Goal: Task Accomplishment & Management: Use online tool/utility

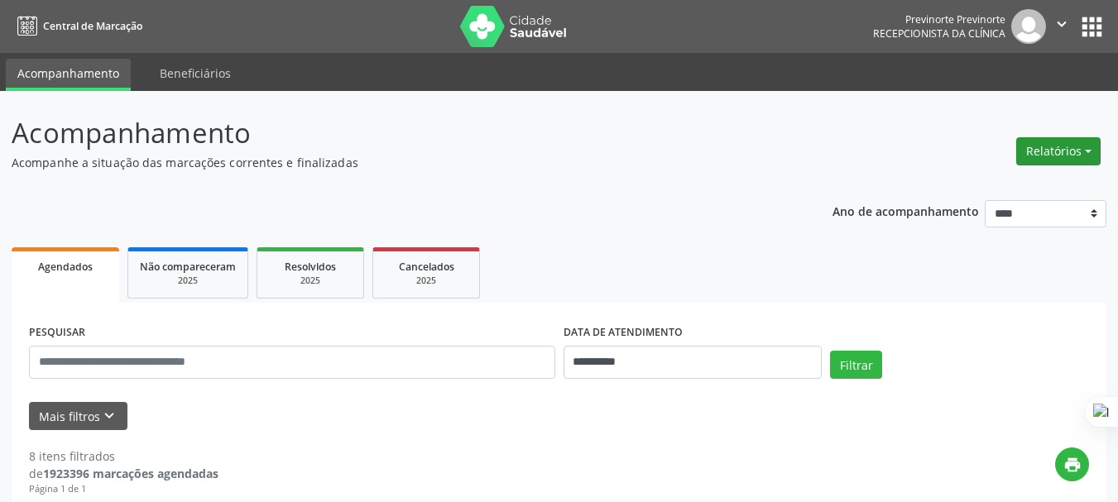
click at [1039, 147] on button "Relatórios" at bounding box center [1058, 151] width 84 height 28
click at [943, 188] on link "Agendamentos" at bounding box center [1012, 186] width 178 height 23
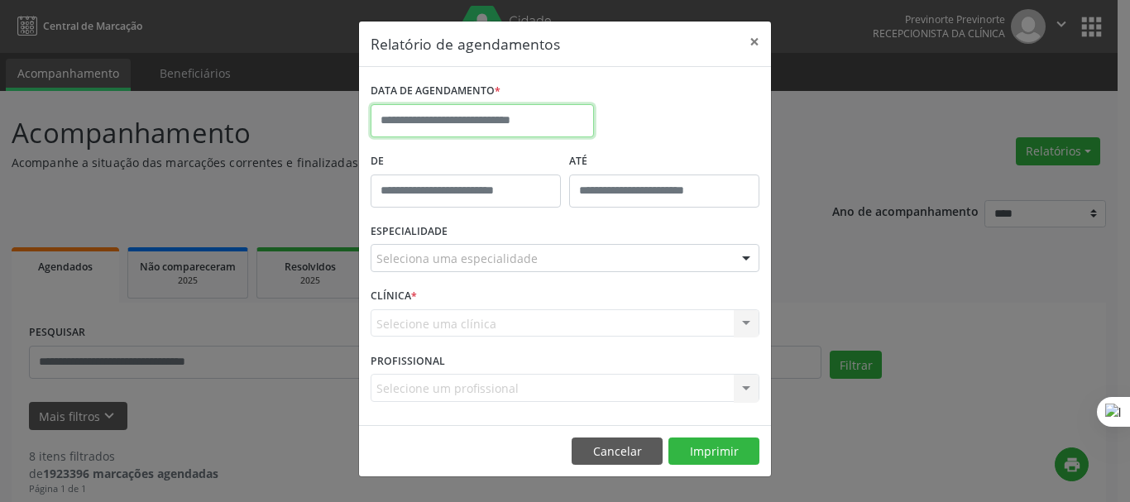
click at [428, 119] on input "text" at bounding box center [482, 120] width 223 height 33
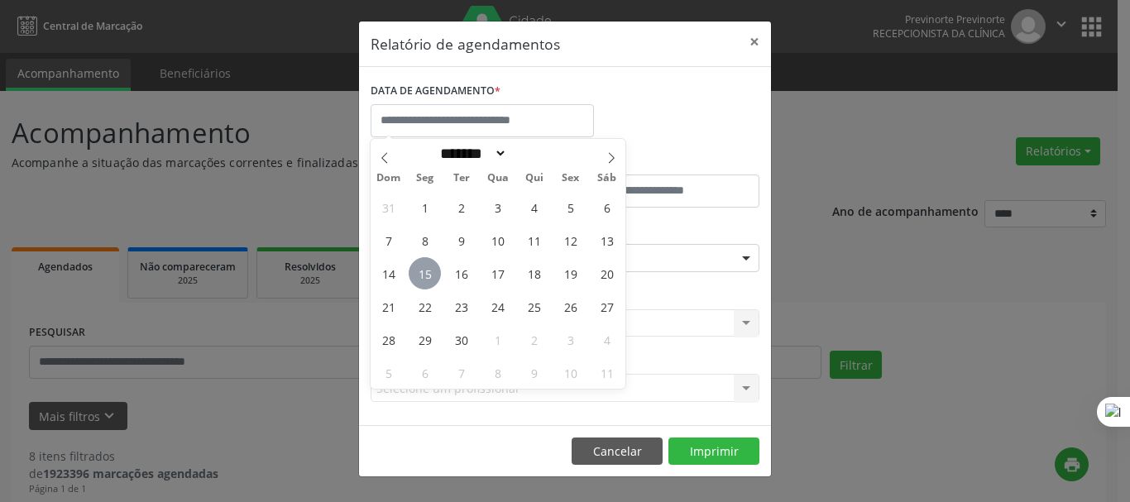
click at [436, 270] on span "15" at bounding box center [425, 273] width 32 height 32
type input "**********"
click at [421, 271] on span "15" at bounding box center [425, 273] width 32 height 32
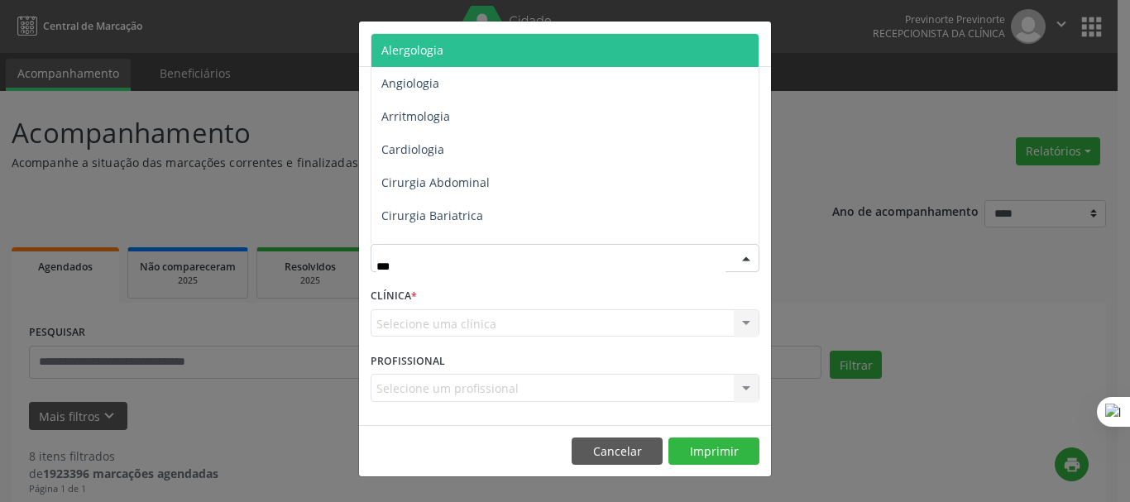
type input "****"
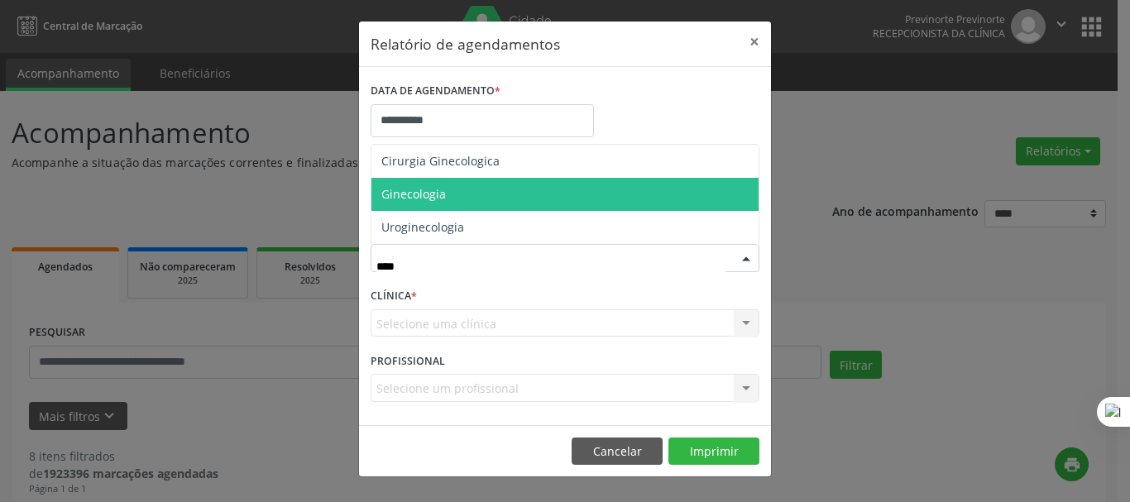
click at [473, 197] on span "Ginecologia" at bounding box center [564, 194] width 387 height 33
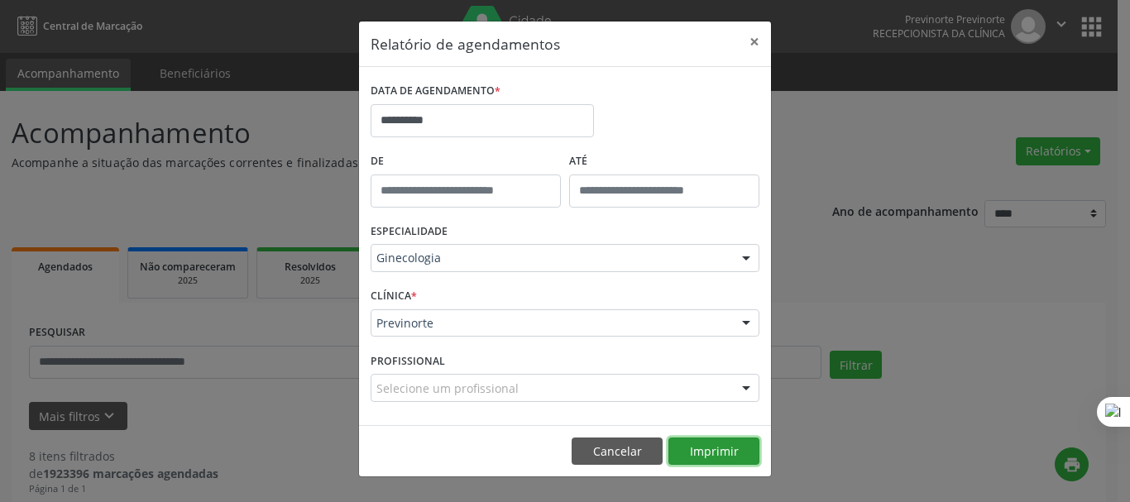
click at [718, 451] on button "Imprimir" at bounding box center [714, 452] width 91 height 28
click at [745, 35] on button "×" at bounding box center [754, 42] width 33 height 41
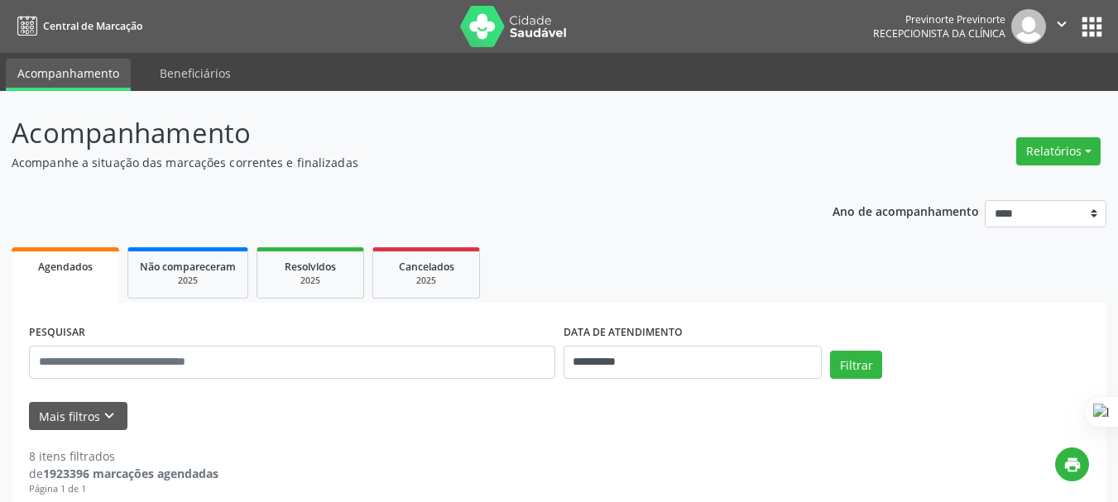
click at [1068, 27] on icon "" at bounding box center [1061, 24] width 18 height 18
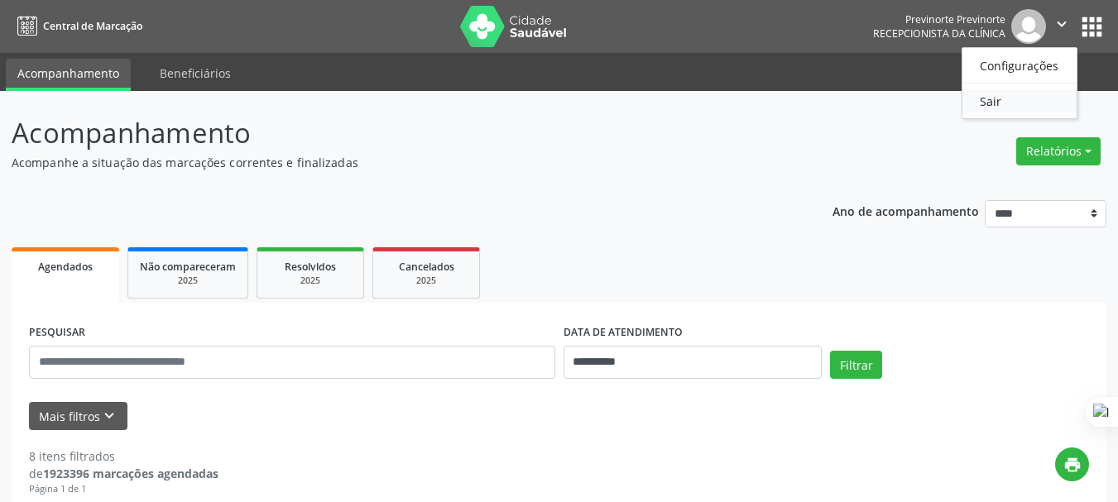
click at [1001, 95] on link "Sair" at bounding box center [1019, 100] width 114 height 23
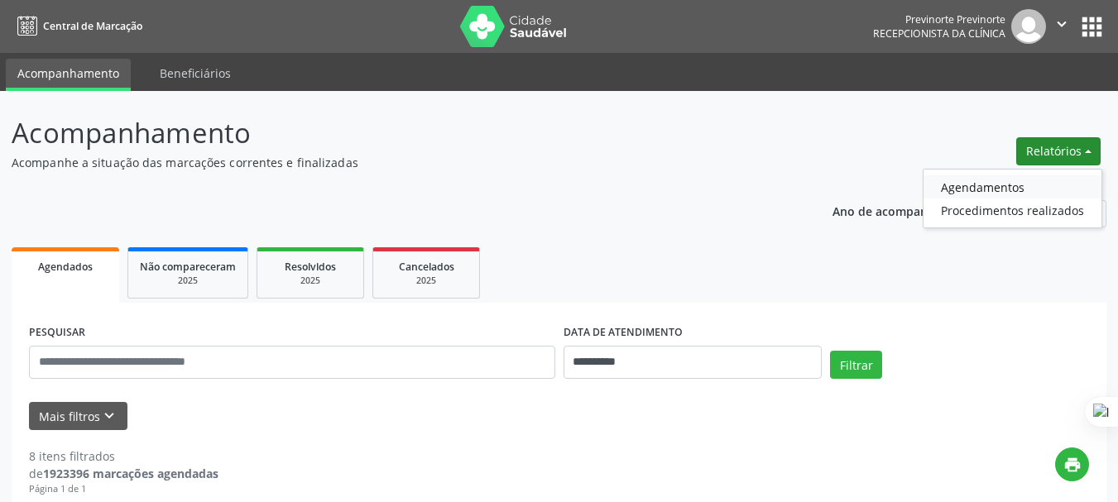
click at [954, 183] on link "Agendamentos" at bounding box center [1012, 186] width 178 height 23
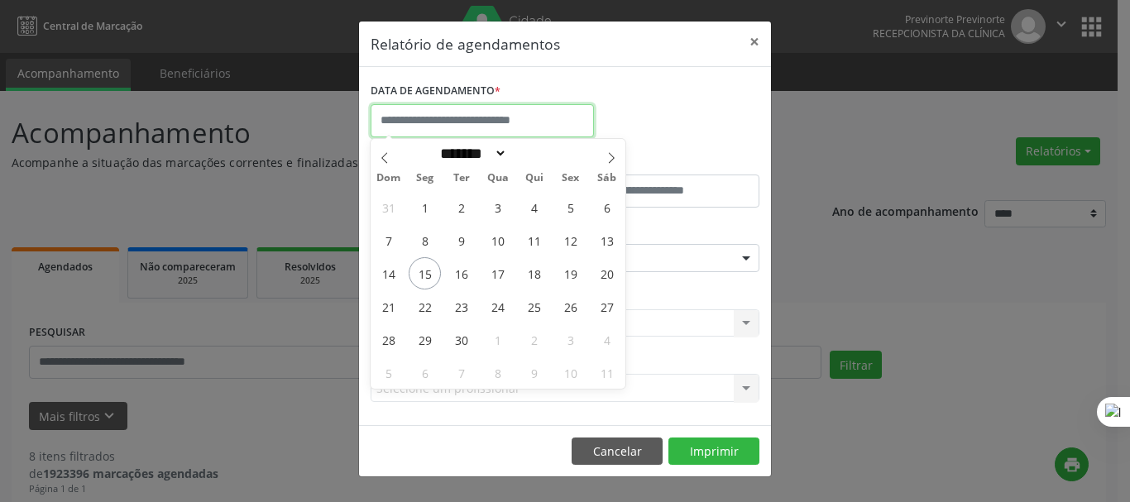
click at [463, 126] on input "text" at bounding box center [482, 120] width 223 height 33
click at [456, 278] on span "16" at bounding box center [461, 273] width 32 height 32
type input "**********"
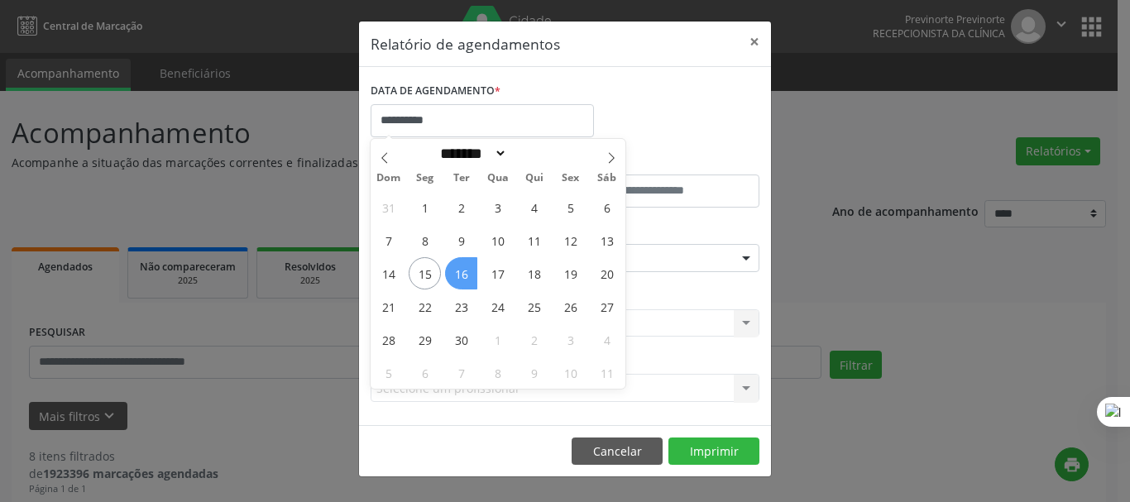
click at [456, 278] on span "16" at bounding box center [461, 273] width 32 height 32
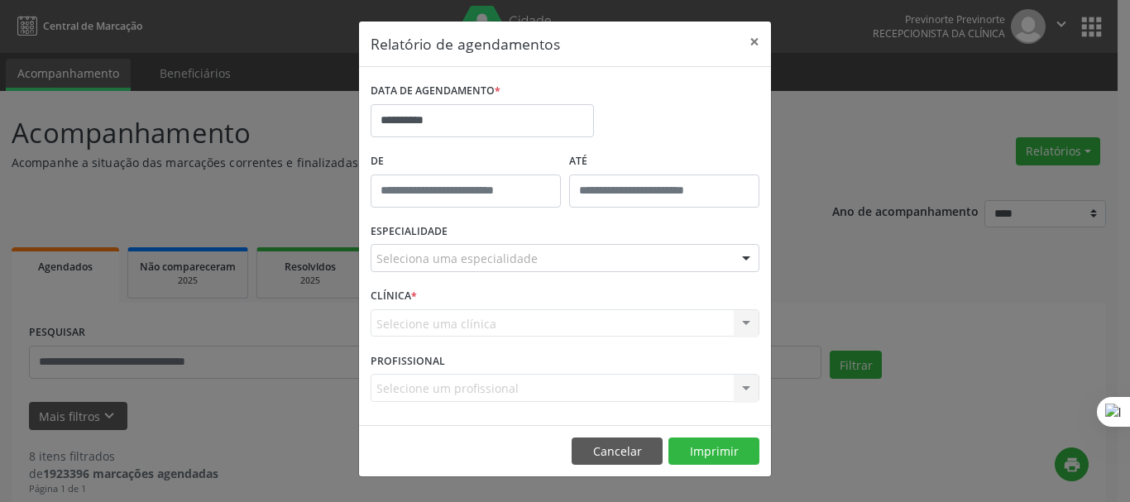
drag, startPoint x: 458, startPoint y: 268, endPoint x: 474, endPoint y: 247, distance: 26.5
click at [462, 262] on div "Seleciona uma especialidade" at bounding box center [565, 258] width 389 height 28
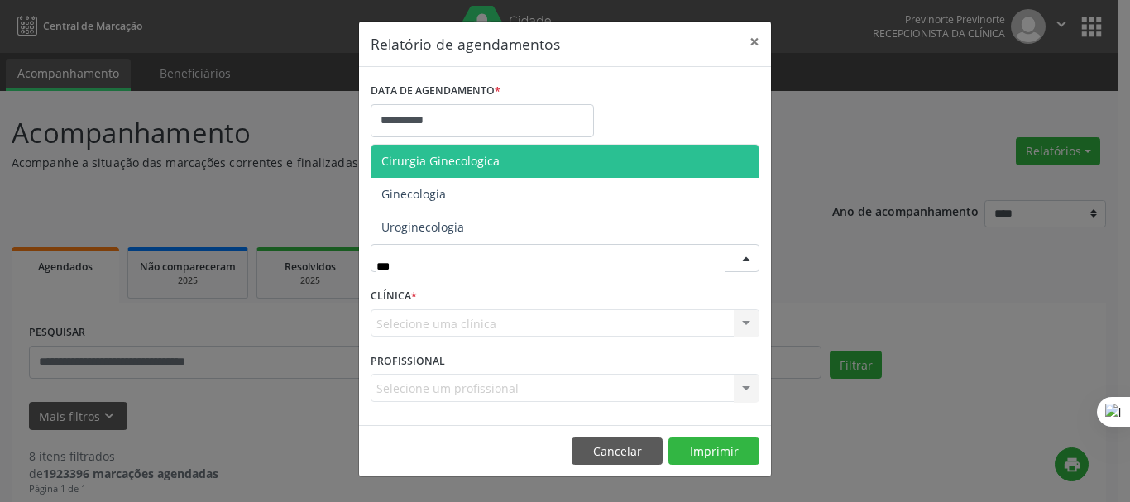
type input "****"
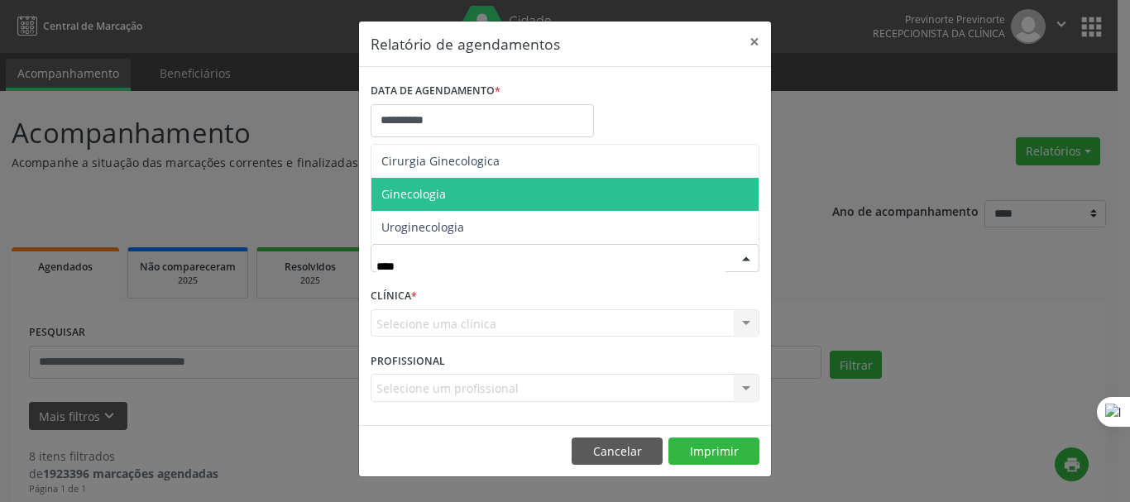
click at [477, 193] on span "Ginecologia" at bounding box center [564, 194] width 387 height 33
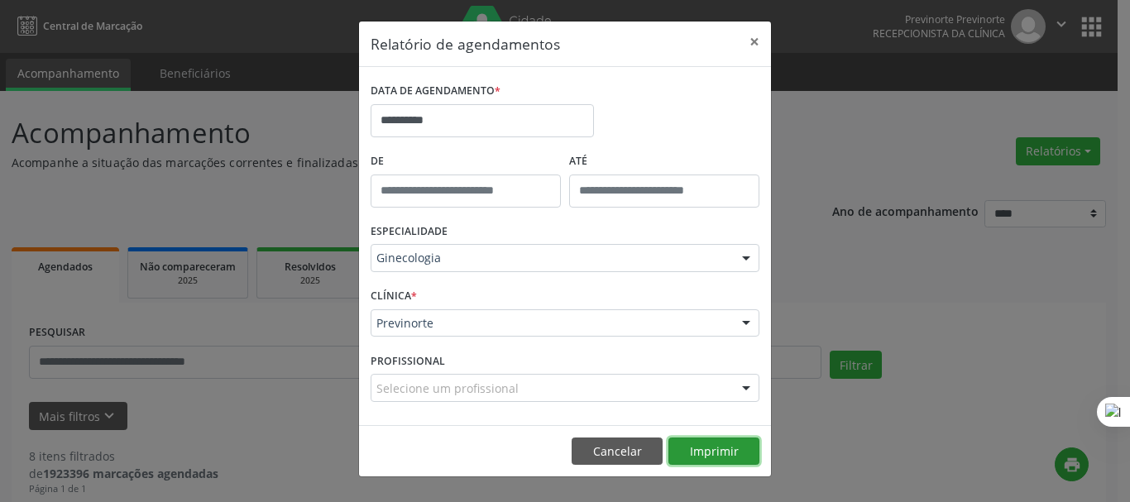
click at [728, 455] on button "Imprimir" at bounding box center [714, 452] width 91 height 28
